Goal: Task Accomplishment & Management: Manage account settings

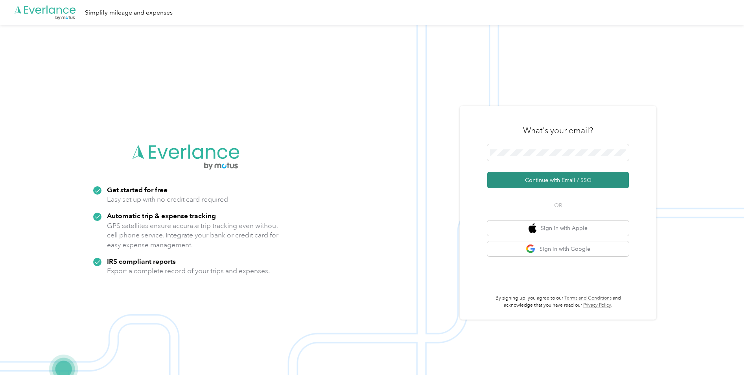
click at [557, 182] on button "Continue with Email / SSO" at bounding box center [558, 180] width 142 height 17
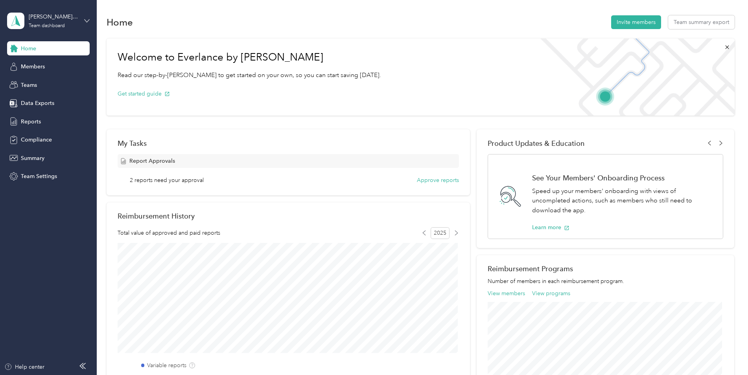
click at [87, 21] on icon at bounding box center [87, 20] width 5 height 3
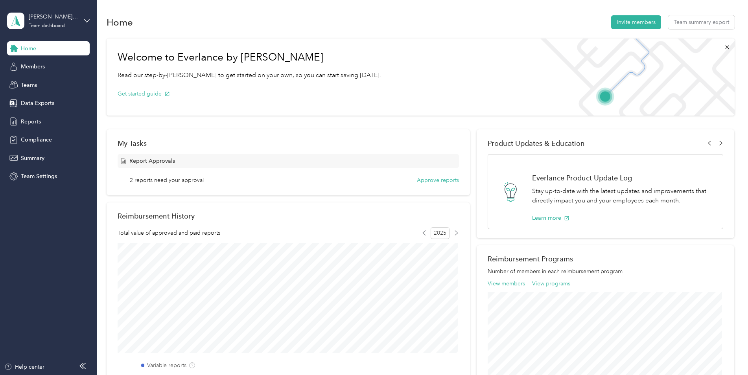
click at [38, 85] on div "Personal dashboard" at bounding box center [90, 82] width 155 height 14
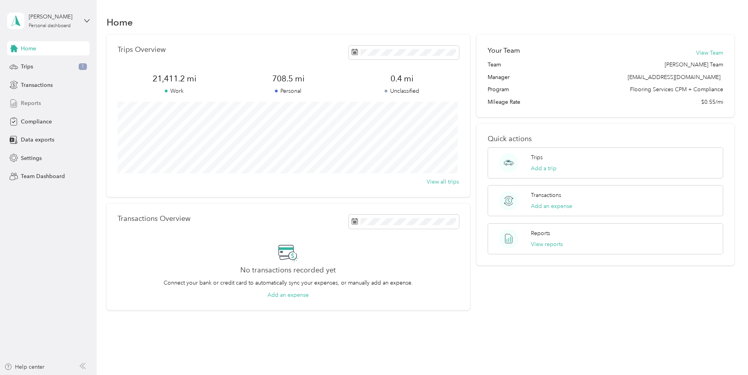
click at [37, 104] on span "Reports" at bounding box center [31, 103] width 20 height 8
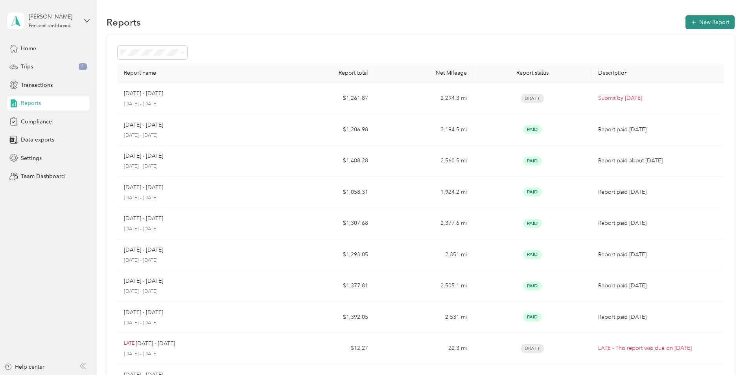
click at [700, 27] on button "New Report" at bounding box center [709, 22] width 49 height 14
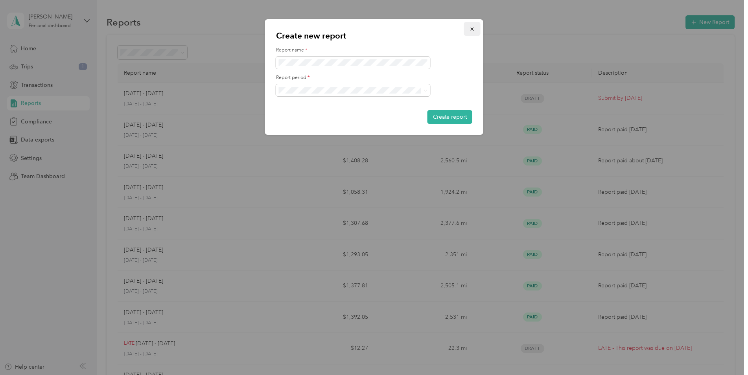
click at [475, 31] on icon "button" at bounding box center [472, 29] width 6 height 6
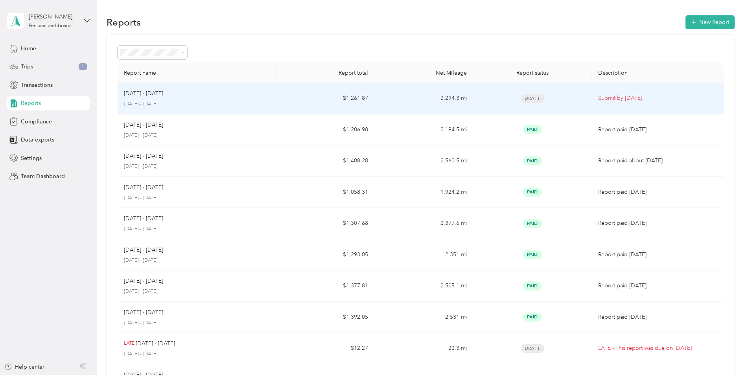
click at [184, 101] on p "[DATE] - [DATE]" at bounding box center [196, 104] width 145 height 7
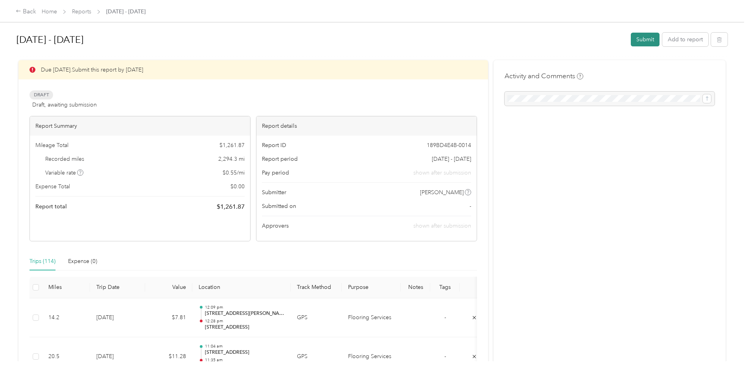
click at [639, 41] on button "Submit" at bounding box center [645, 40] width 29 height 14
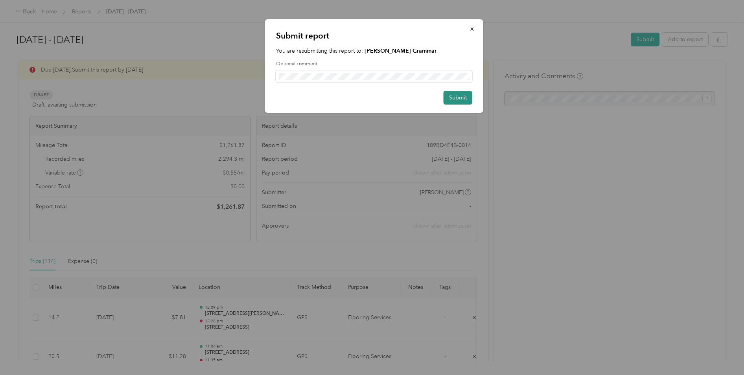
click at [459, 96] on button "Submit" at bounding box center [457, 98] width 29 height 14
